Goal: Transaction & Acquisition: Purchase product/service

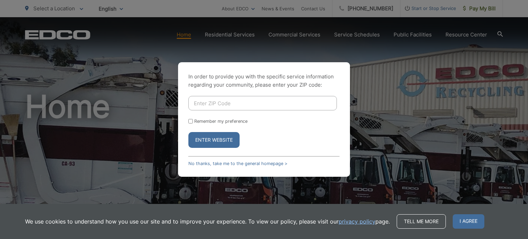
click at [247, 104] on input "Enter ZIP Code" at bounding box center [262, 103] width 148 height 14
type input "92028"
click at [192, 121] on input "Remember my preference" at bounding box center [190, 121] width 4 height 4
checkbox input "true"
click at [206, 138] on button "Enter Website" at bounding box center [213, 140] width 51 height 16
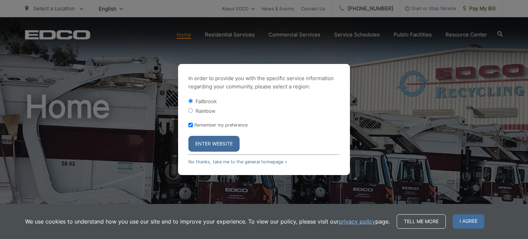
click at [205, 142] on button "Enter Website" at bounding box center [213, 144] width 51 height 16
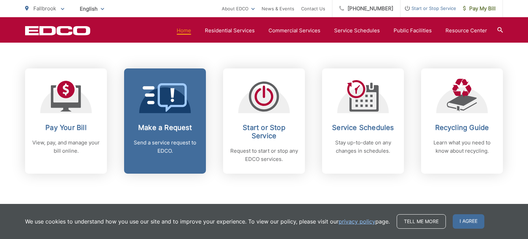
scroll to position [274, 0]
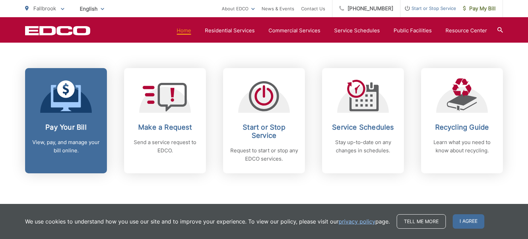
click at [91, 131] on div "Pay Your Bill View, pay, and manage your bill online." at bounding box center [66, 139] width 68 height 32
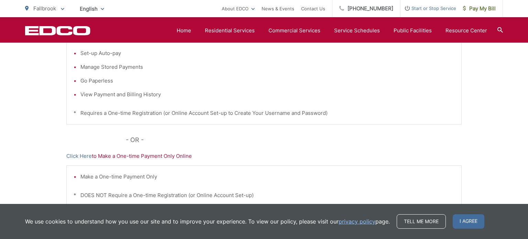
scroll to position [189, 0]
click at [83, 156] on link "Click Here" at bounding box center [78, 155] width 25 height 8
